Goal: Information Seeking & Learning: Learn about a topic

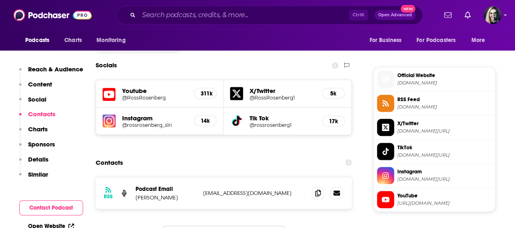
scroll to position [687, 0]
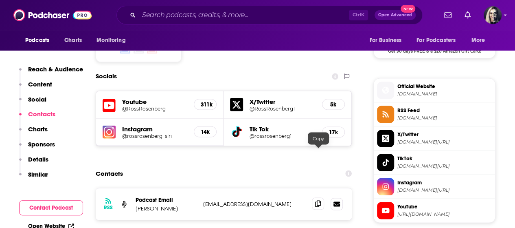
click at [322, 197] on span at bounding box center [318, 203] width 12 height 12
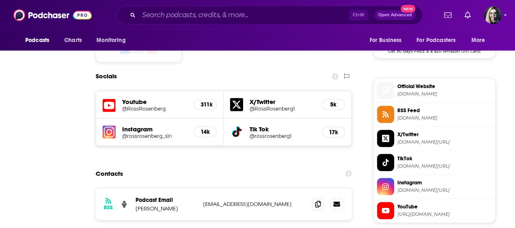
scroll to position [0, 0]
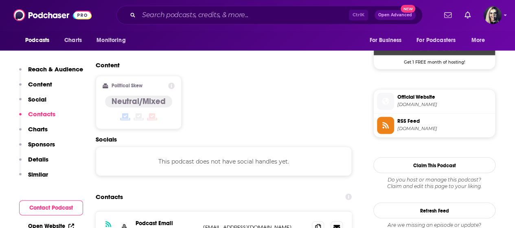
scroll to position [623, 0]
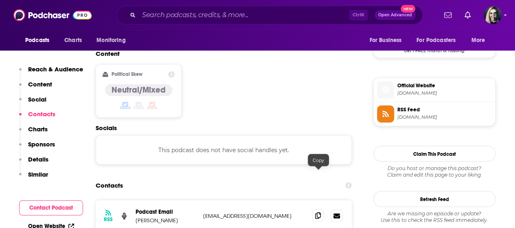
click at [320, 209] on span at bounding box center [318, 215] width 12 height 12
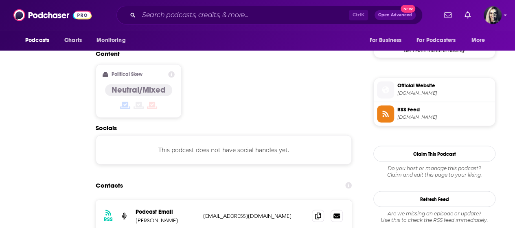
scroll to position [0, 0]
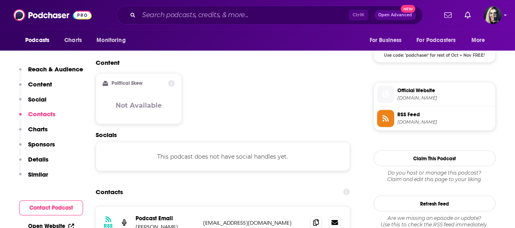
scroll to position [689, 0]
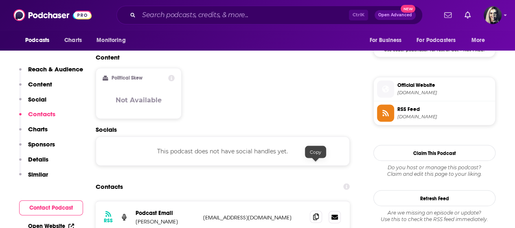
click at [317, 213] on icon at bounding box center [316, 216] width 6 height 7
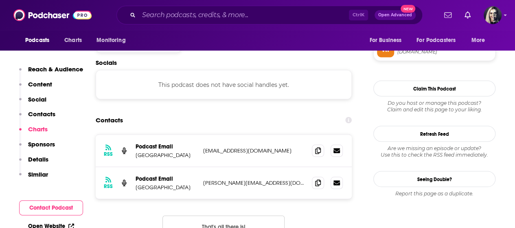
scroll to position [672, 0]
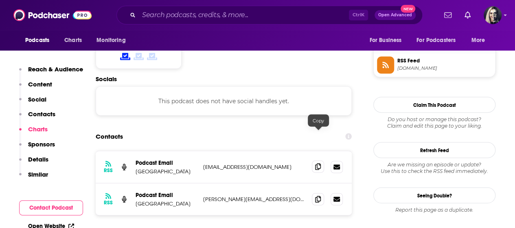
click at [319, 163] on icon at bounding box center [318, 166] width 6 height 7
click at [317, 160] on span at bounding box center [318, 166] width 12 height 12
click at [316, 195] on icon at bounding box center [318, 198] width 6 height 7
click at [320, 160] on span at bounding box center [318, 166] width 12 height 12
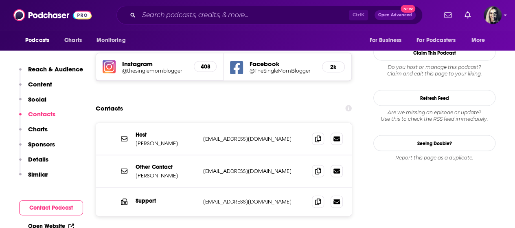
scroll to position [798, 0]
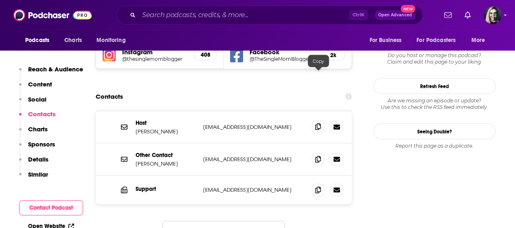
click at [319, 123] on icon at bounding box center [318, 126] width 6 height 7
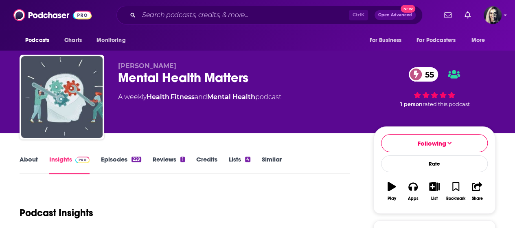
click at [315, 85] on div "Mental Health Matters 55" at bounding box center [239, 78] width 242 height 16
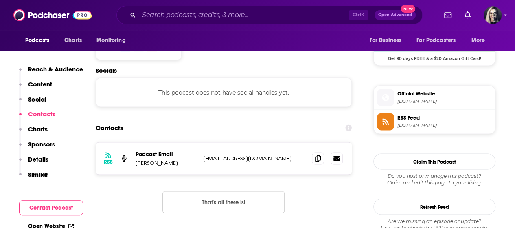
scroll to position [692, 0]
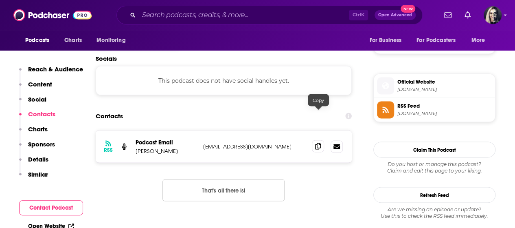
click at [316, 142] on icon at bounding box center [318, 145] width 6 height 7
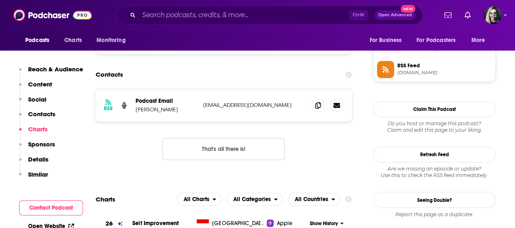
scroll to position [555, 0]
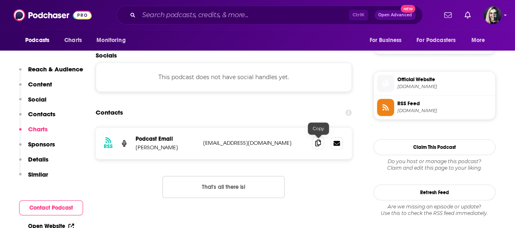
click at [319, 145] on icon at bounding box center [318, 142] width 6 height 7
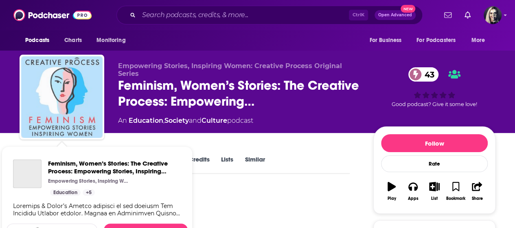
click at [95, 113] on img "Feminism, Women’s Stories: The Creative Process: Empowering Stories, Inspiring …" at bounding box center [61, 96] width 81 height 81
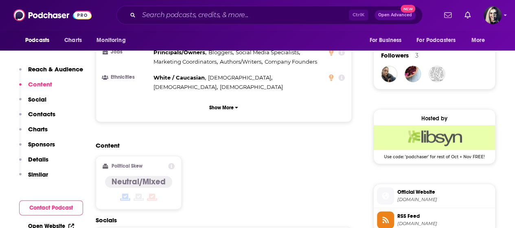
scroll to position [662, 0]
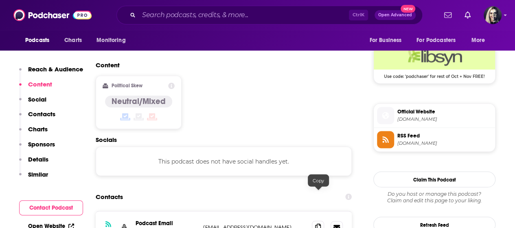
click at [317, 220] on span at bounding box center [318, 226] width 12 height 12
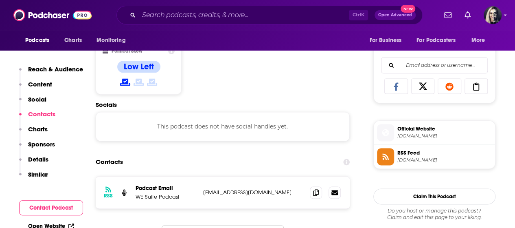
scroll to position [497, 0]
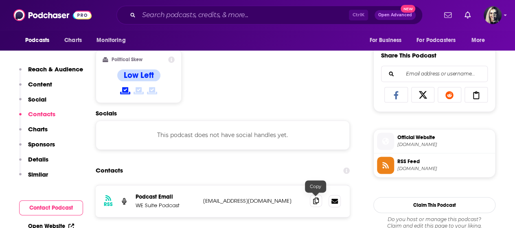
click at [315, 203] on icon at bounding box center [316, 200] width 6 height 7
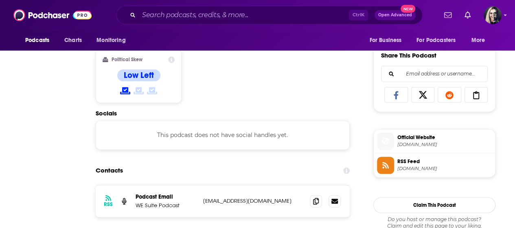
scroll to position [0, 0]
